Goal: Task Accomplishment & Management: Complete application form

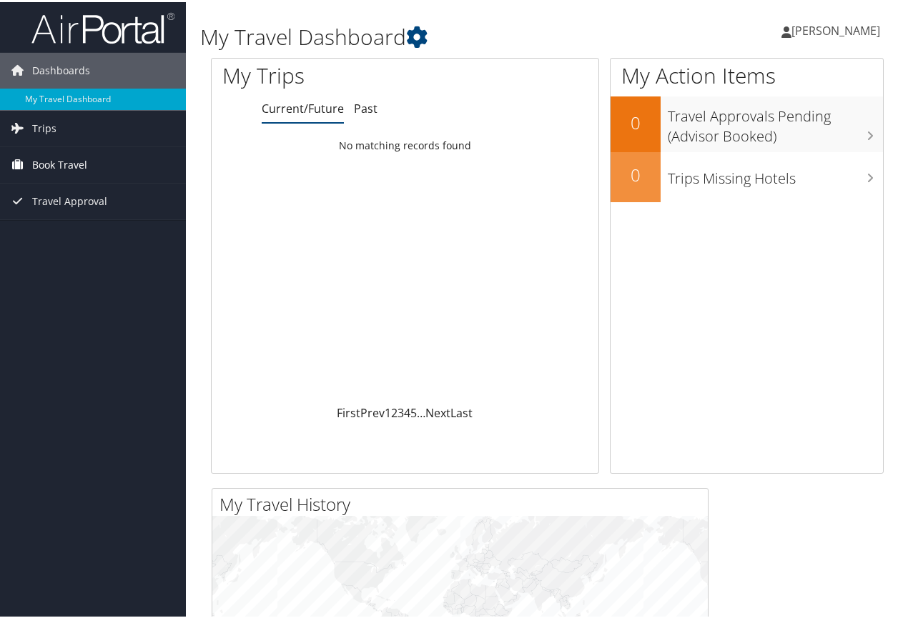
click at [94, 164] on link "Book Travel" at bounding box center [93, 163] width 186 height 36
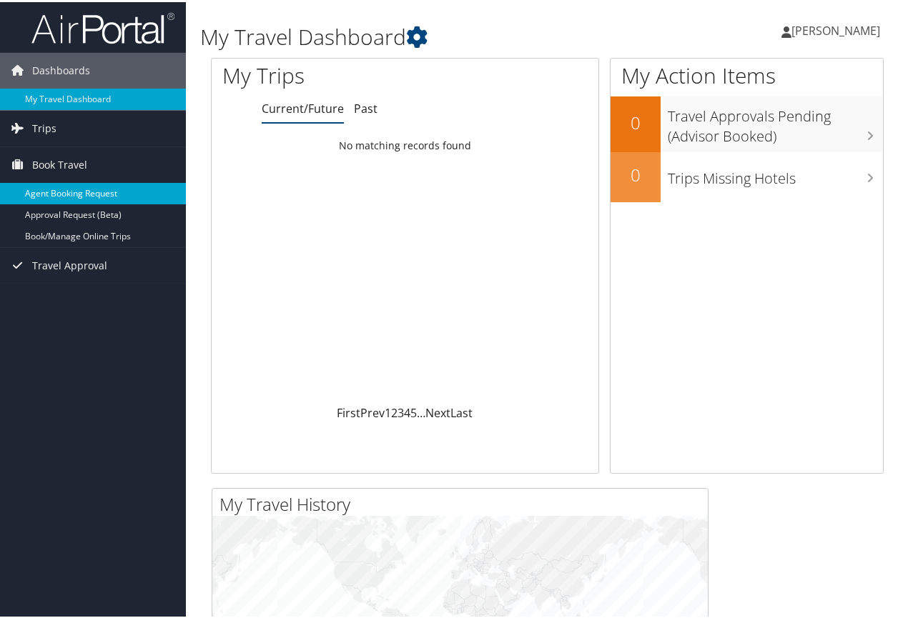
click at [84, 189] on link "Agent Booking Request" at bounding box center [93, 191] width 186 height 21
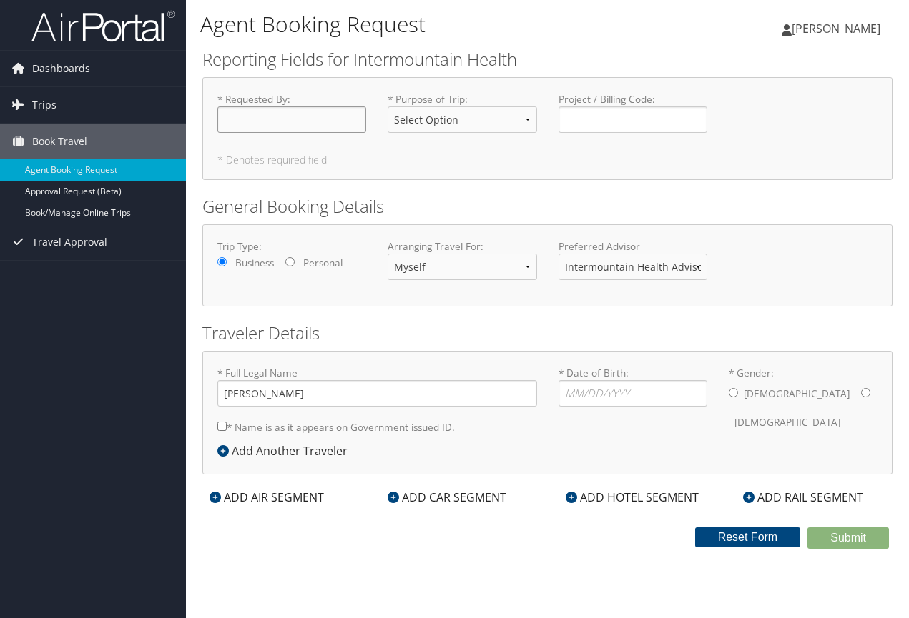
click at [267, 121] on input "* Requested By : Required" at bounding box center [291, 120] width 149 height 26
type input "[PERSON_NAME]"
select select "Conf or Education"
type input "07/21/1987"
click at [571, 496] on icon at bounding box center [571, 497] width 11 height 11
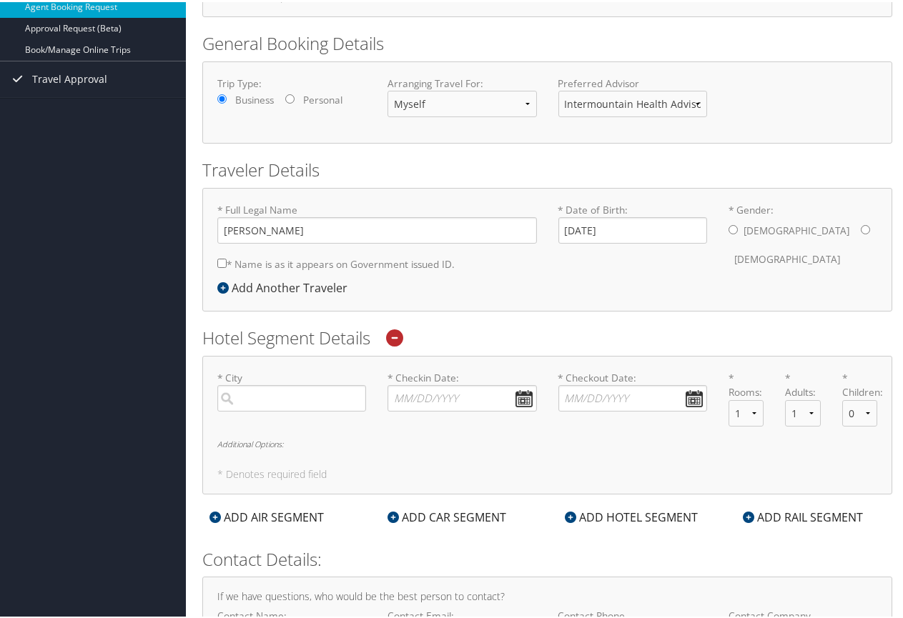
scroll to position [179, 0]
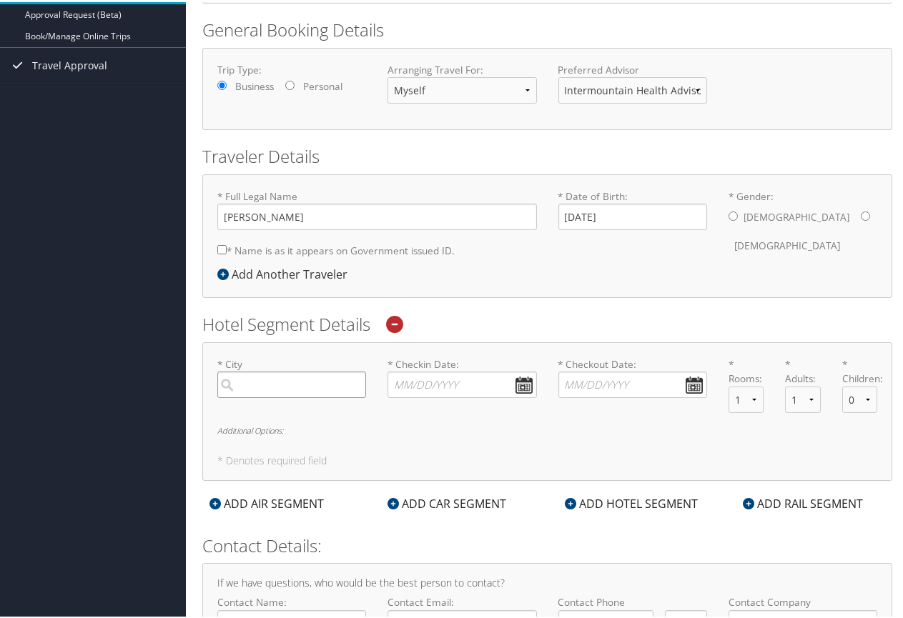
click at [257, 385] on input "search" at bounding box center [291, 383] width 149 height 26
click at [251, 420] on div "Glenwood Springs (GWS CO)" at bounding box center [293, 421] width 129 height 36
click at [251, 396] on input "Glenwoo" at bounding box center [291, 383] width 149 height 26
type input "Glenwood Springs"
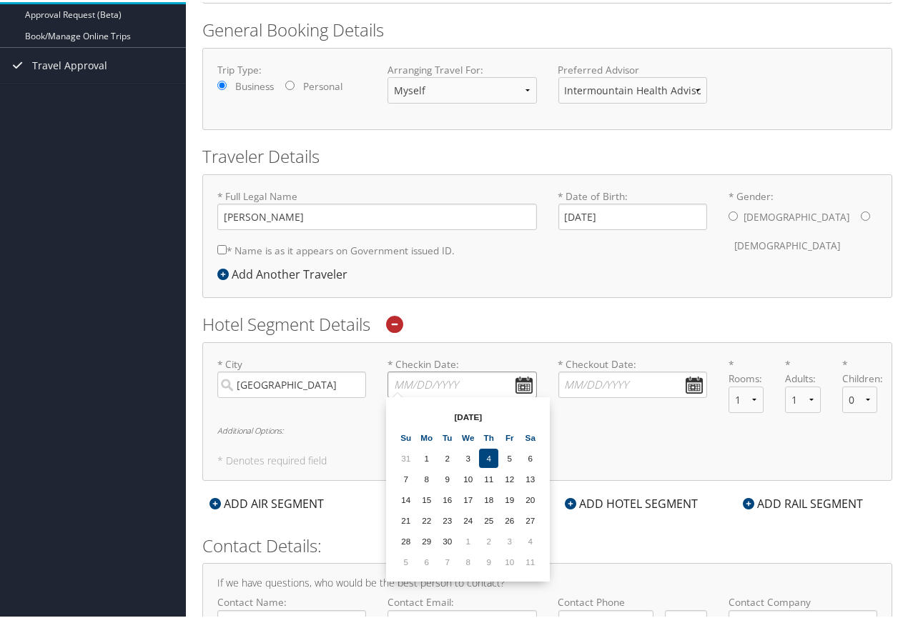
click at [518, 383] on input "* Checkin Date: Dates must be valid" at bounding box center [462, 383] width 149 height 26
click at [492, 560] on td "9" at bounding box center [488, 560] width 19 height 19
type input "10/09/2025"
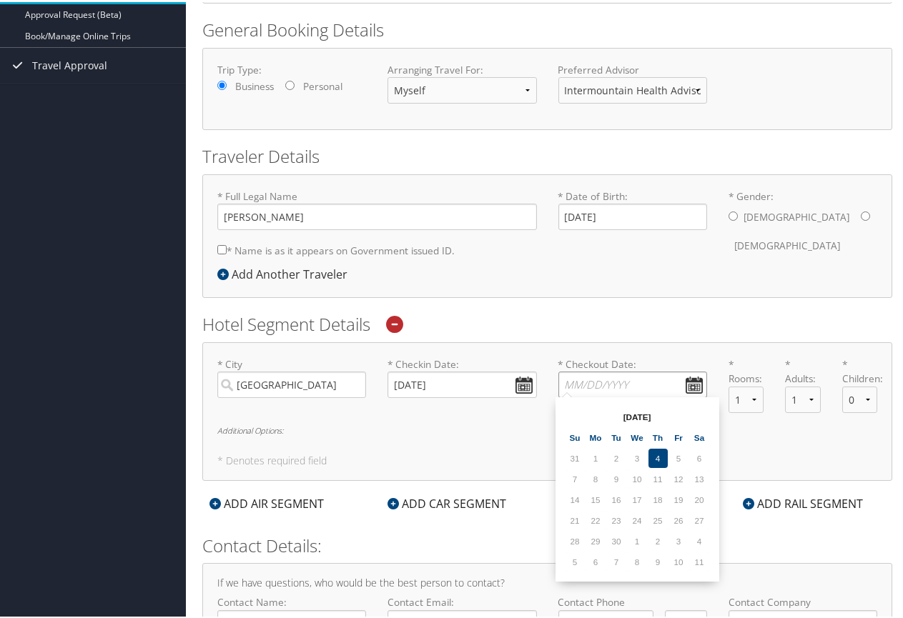
click at [686, 374] on input "* Checkout Date: Dates must be valid" at bounding box center [632, 383] width 149 height 26
click at [641, 478] on td "10" at bounding box center [637, 477] width 19 height 19
click at [681, 558] on td "10" at bounding box center [678, 560] width 19 height 19
type input "10/10/2025"
click at [656, 435] on div "* City Glenwood Springs Required * Checkin Date: 10/09/2025 Dates must be valid…" at bounding box center [547, 409] width 690 height 139
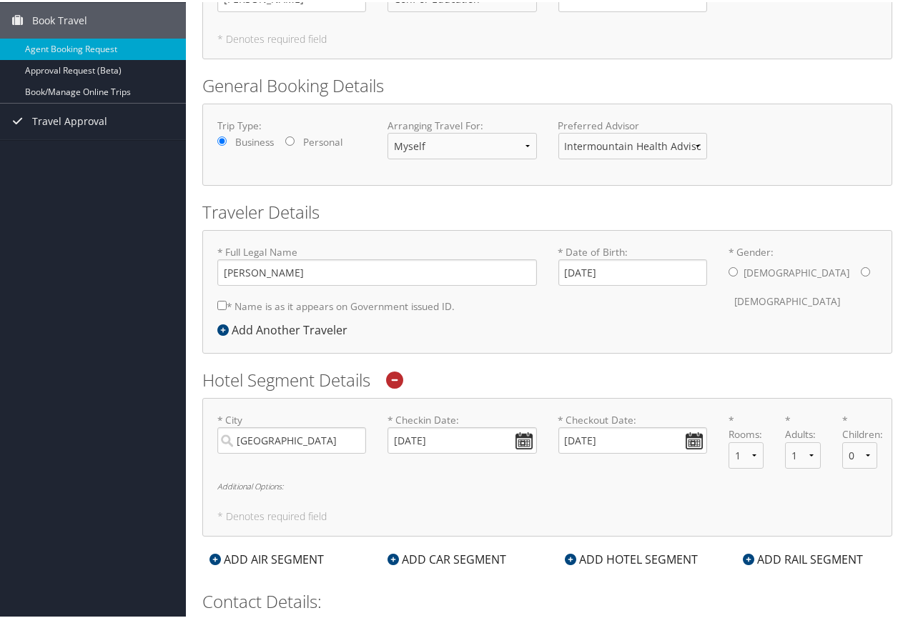
scroll to position [125, 0]
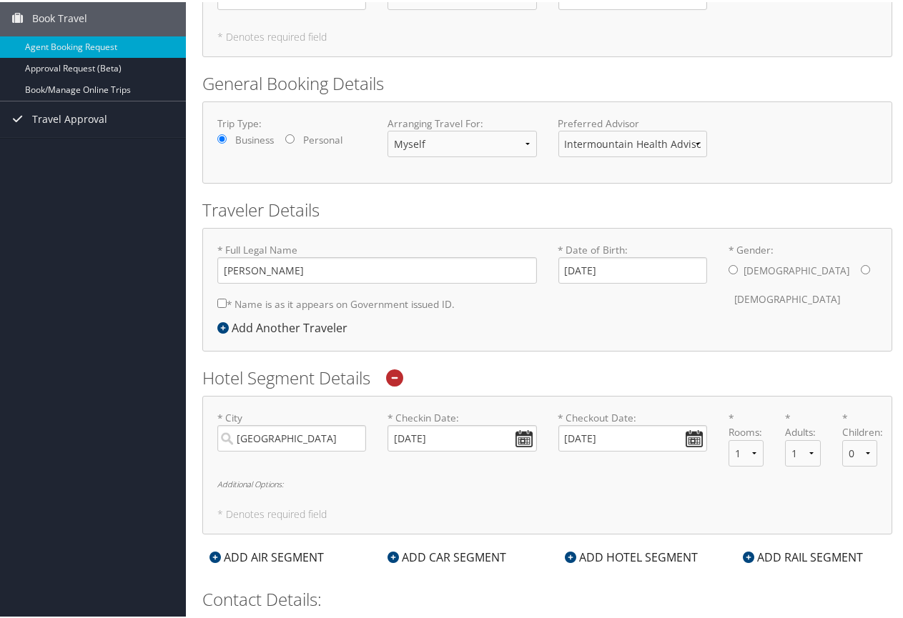
click at [861, 267] on input "* Gender: Male Female" at bounding box center [865, 267] width 9 height 9
radio input "true"
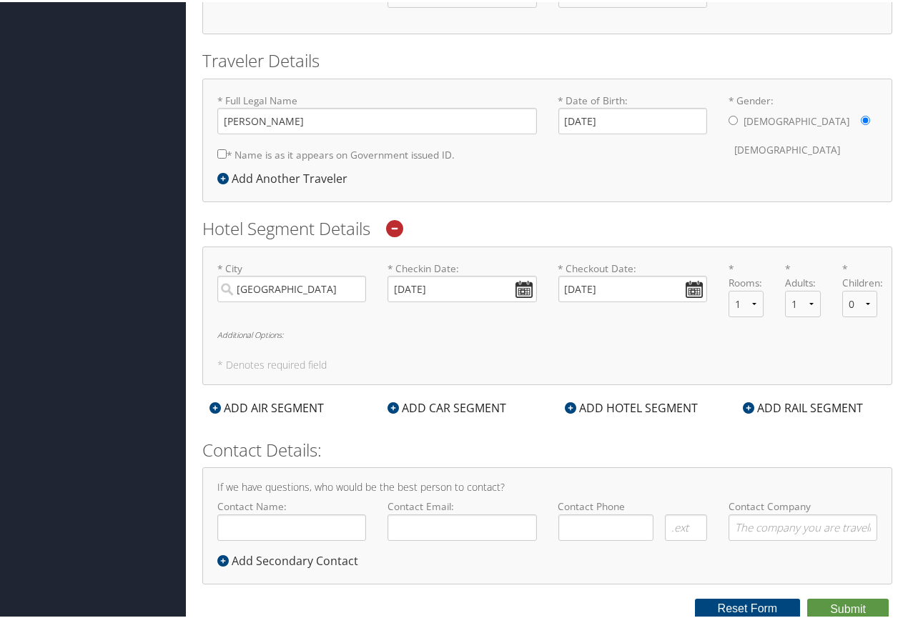
scroll to position [272, 0]
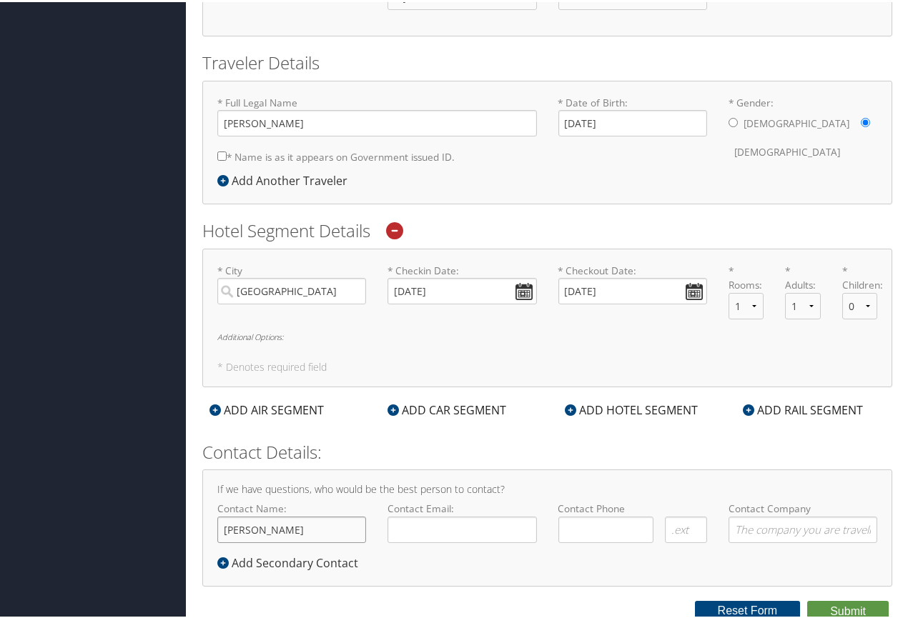
type input "Iris Gardn"
click at [608, 468] on div "If we have questions, who would be the best person to contact? Contact Name: Ir…" at bounding box center [547, 526] width 690 height 117
type input "iris.gardner@imail.org"
type input "(970) 769-5059"
click at [213, 371] on div "* City Glenwood Springs Required * Checkin Date: 10/09/2025 Dates must be valid…" at bounding box center [547, 316] width 690 height 139
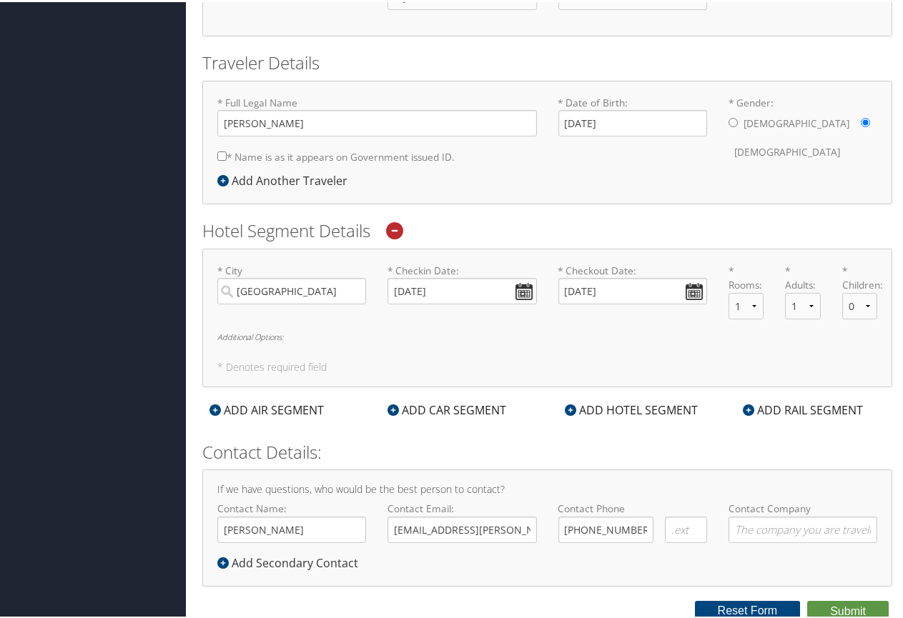
click at [145, 329] on div "Dashboards My Travel Dashboard Trips Current/Future Trips Past Trips Trips Miss…" at bounding box center [454, 174] width 909 height 893
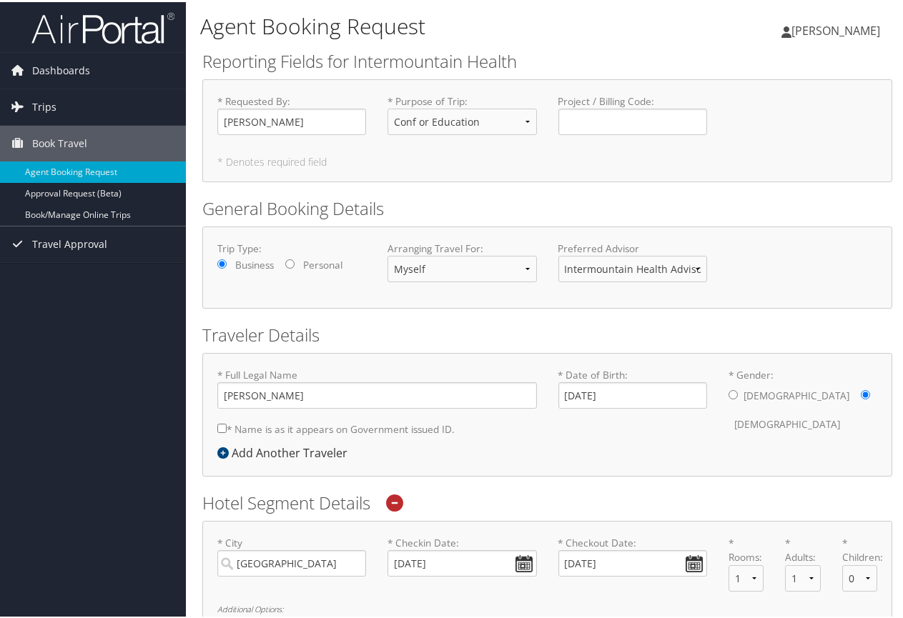
scroll to position [0, 0]
click at [90, 215] on link "Book/Manage Online Trips" at bounding box center [93, 212] width 186 height 21
click at [746, 168] on div "* Requested By : Iris Gardner Required * Purpose of Trip : Select Option 3rd Pa…" at bounding box center [547, 128] width 690 height 103
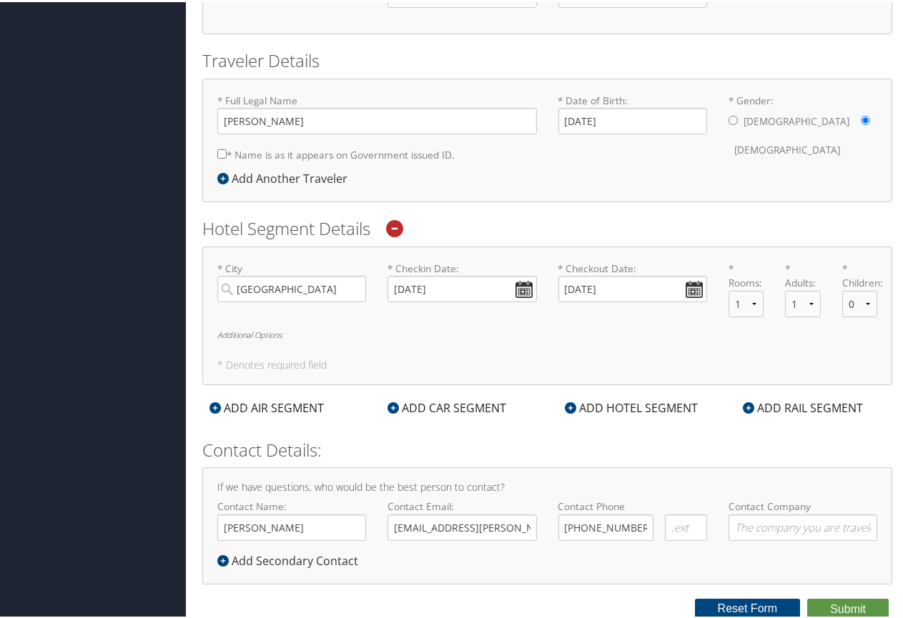
scroll to position [272, 0]
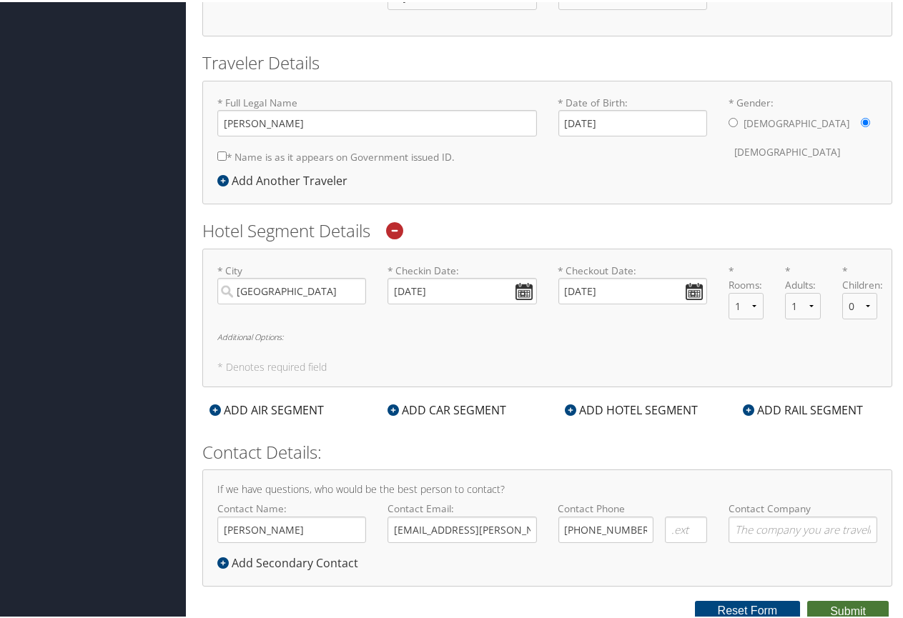
click at [834, 603] on button "Submit" at bounding box center [848, 609] width 82 height 21
click at [217, 149] on input "* Name is as it appears on Government issued ID." at bounding box center [221, 153] width 9 height 9
checkbox input "true"
click at [837, 611] on button "Submit" at bounding box center [848, 609] width 82 height 21
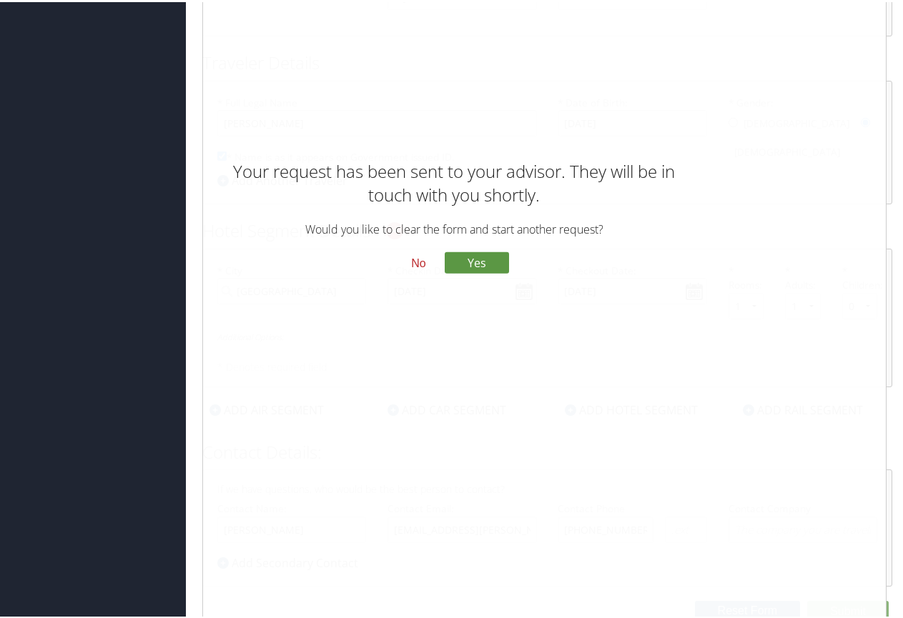
click at [413, 257] on button "No" at bounding box center [418, 262] width 37 height 24
